Goal: Task Accomplishment & Management: Manage account settings

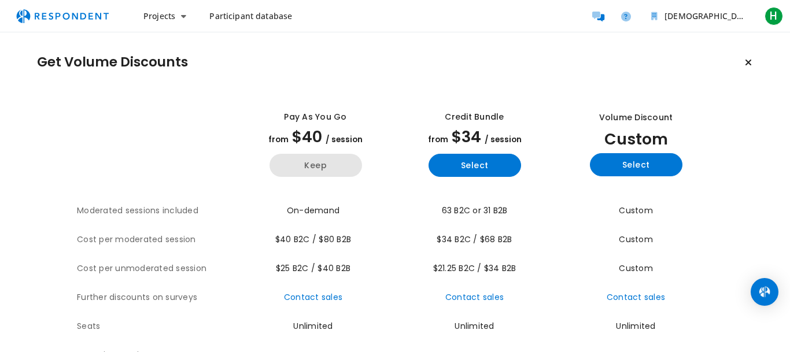
click at [317, 163] on button "Keep" at bounding box center [315, 165] width 93 height 23
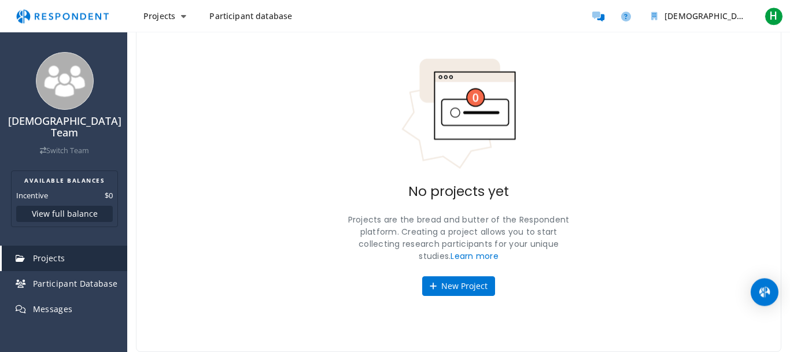
scroll to position [68, 0]
click at [460, 289] on button "New Project" at bounding box center [458, 286] width 73 height 20
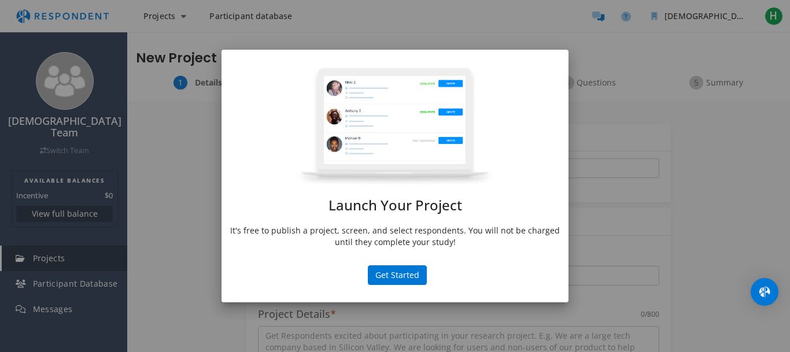
click at [646, 138] on div "Launch Your Project It's free to publish a project, screen, and select responde…" at bounding box center [395, 176] width 790 height 352
click at [393, 274] on button "Get Started" at bounding box center [397, 275] width 59 height 20
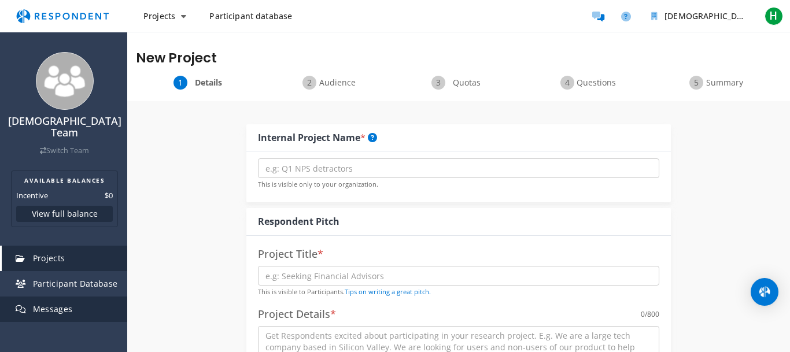
click at [47, 304] on span "Messages" at bounding box center [53, 309] width 40 height 11
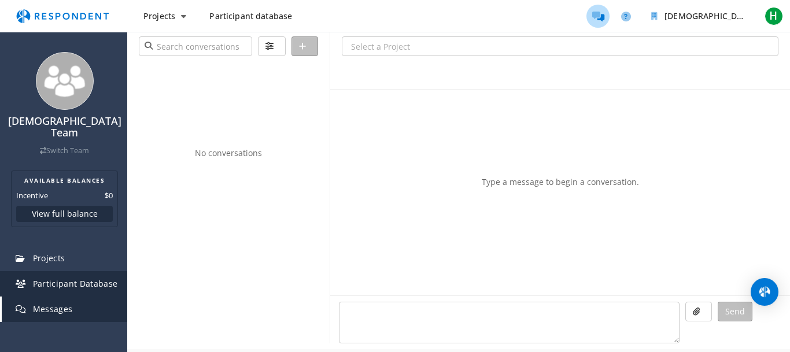
click at [69, 278] on span "Participant Database" at bounding box center [75, 283] width 85 height 11
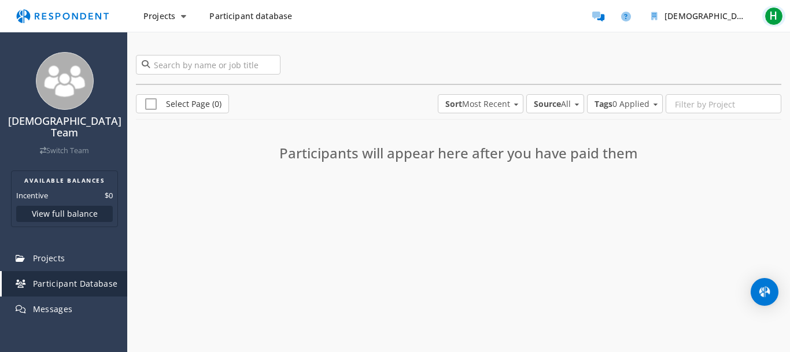
click at [770, 13] on span "H" at bounding box center [773, 16] width 19 height 19
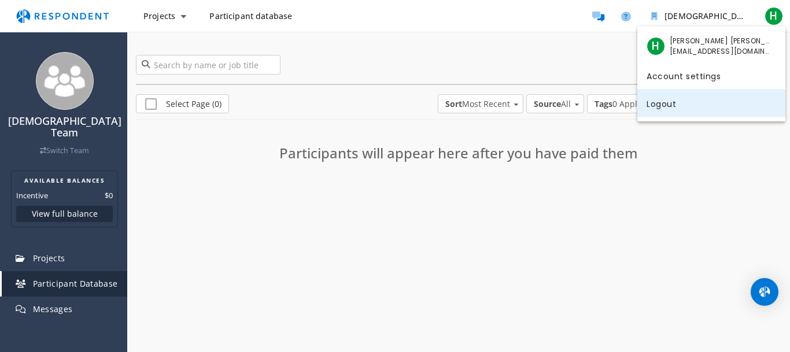
click at [664, 106] on link "Logout" at bounding box center [711, 103] width 148 height 28
